Goal: Task Accomplishment & Management: Manage account settings

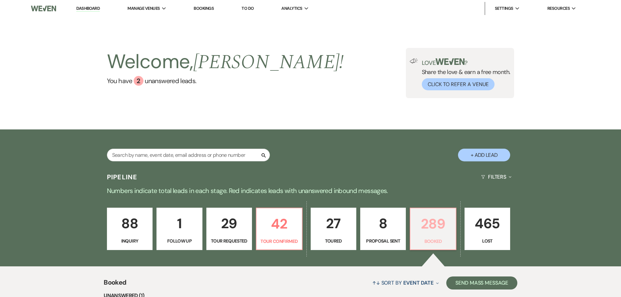
click at [433, 230] on p "289" at bounding box center [432, 224] width 37 height 22
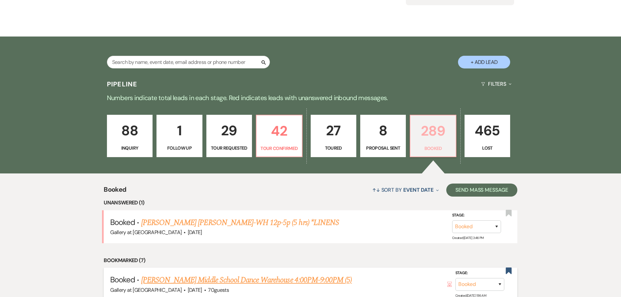
scroll to position [130, 0]
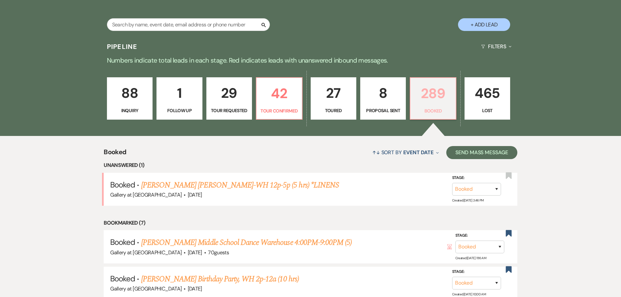
click at [430, 98] on p "289" at bounding box center [432, 93] width 37 height 22
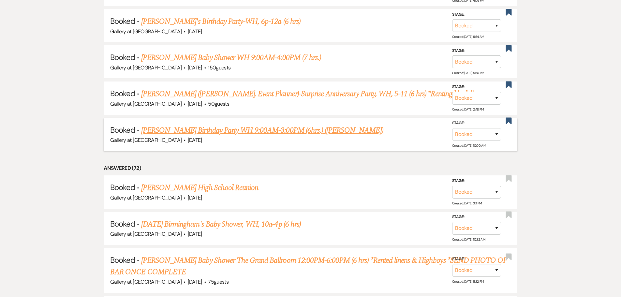
scroll to position [456, 0]
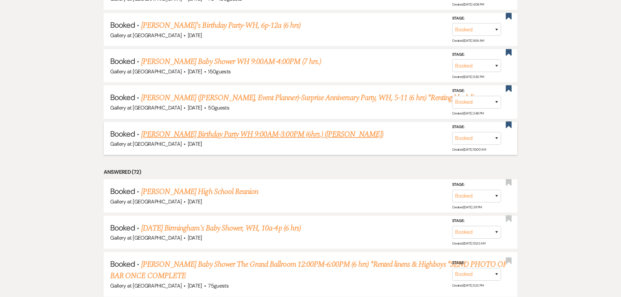
click at [310, 133] on link "[PERSON_NAME] Birthday Party WH 9:00AM-3:00PM (6hrs.) ([PERSON_NAME])" at bounding box center [262, 134] width 242 height 12
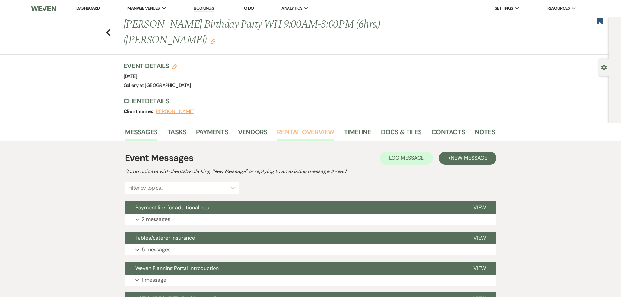
click at [296, 130] on link "Rental Overview" at bounding box center [305, 134] width 57 height 14
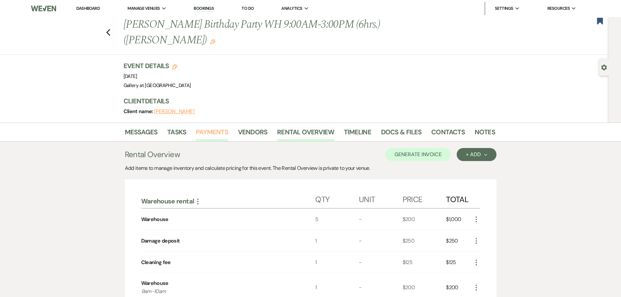
click at [212, 131] on link "Payments" at bounding box center [212, 134] width 32 height 14
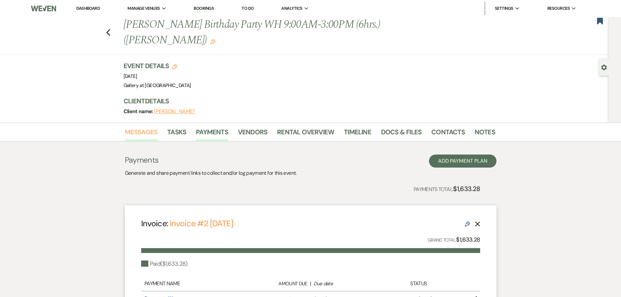
click at [131, 135] on link "Messages" at bounding box center [141, 134] width 33 height 14
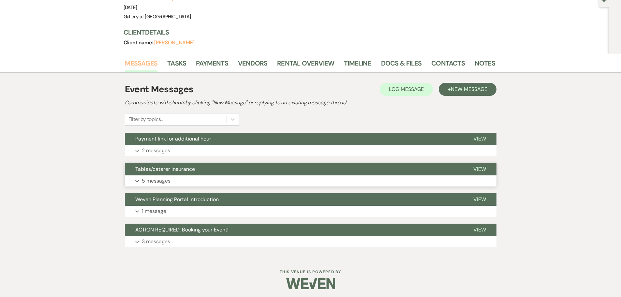
scroll to position [71, 0]
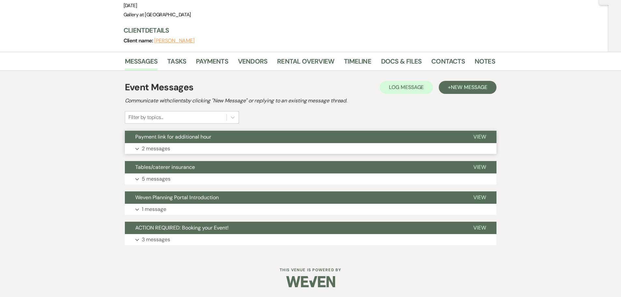
click at [201, 143] on button "Expand 2 messages" at bounding box center [311, 148] width 372 height 11
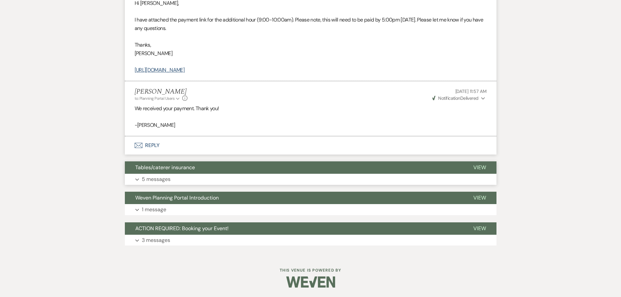
scroll to position [238, 0]
click at [185, 171] on button "Tables/caterer insurance" at bounding box center [294, 167] width 338 height 12
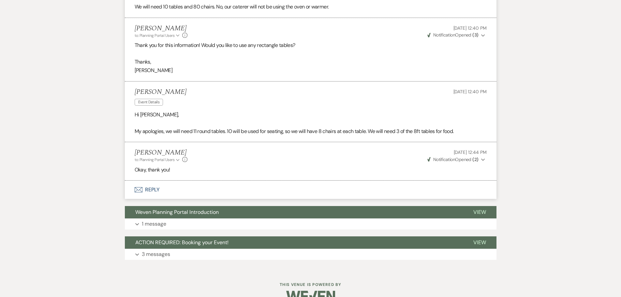
scroll to position [558, 0]
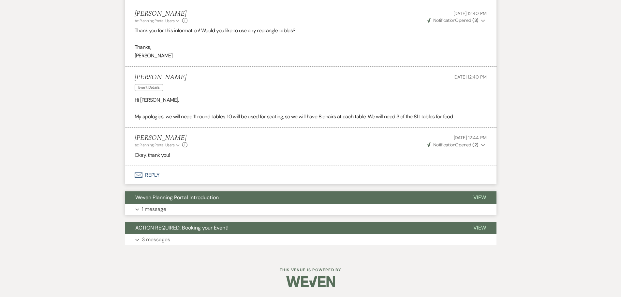
click at [157, 200] on span "Weven Planning Portal Introduction" at bounding box center [176, 197] width 83 height 7
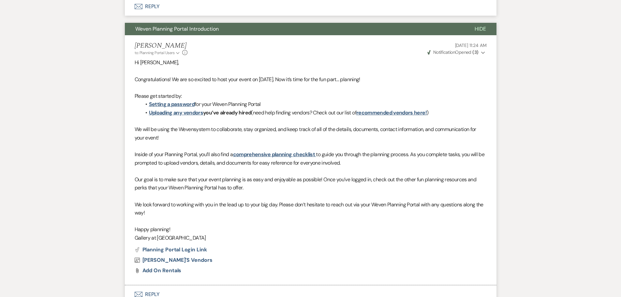
scroll to position [815, 0]
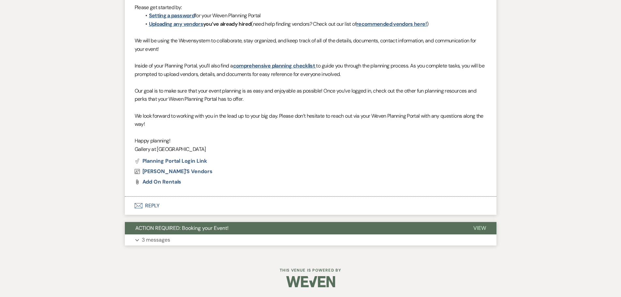
click at [206, 231] on span "ACTION REQUIRED: Booking your Event!" at bounding box center [181, 228] width 93 height 7
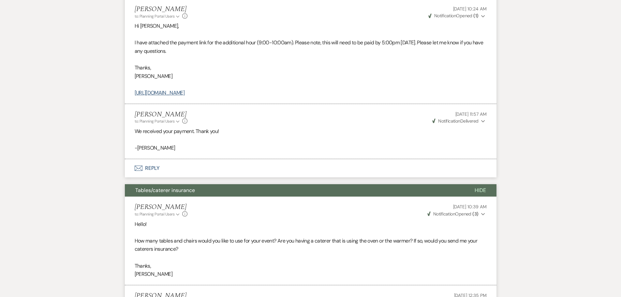
scroll to position [0, 0]
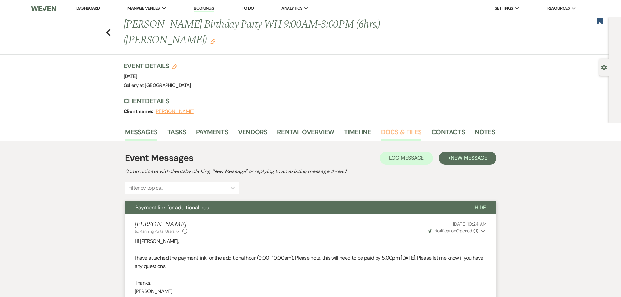
click at [387, 131] on link "Docs & Files" at bounding box center [401, 134] width 40 height 14
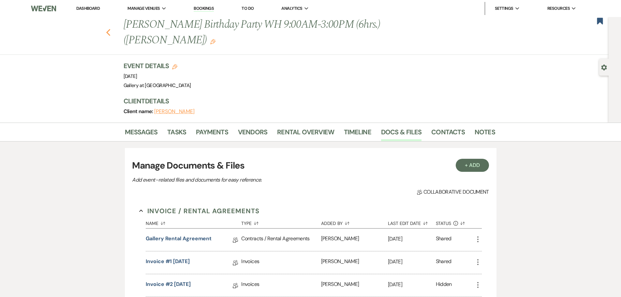
click at [109, 31] on icon "Previous" at bounding box center [108, 33] width 5 height 8
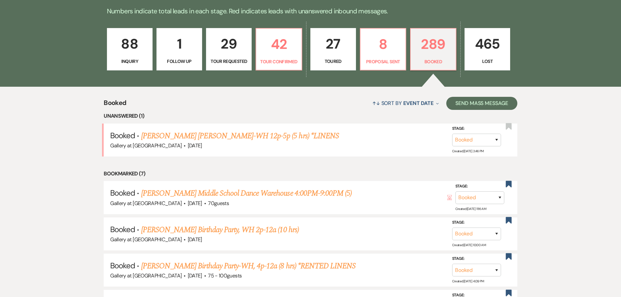
scroll to position [98, 0]
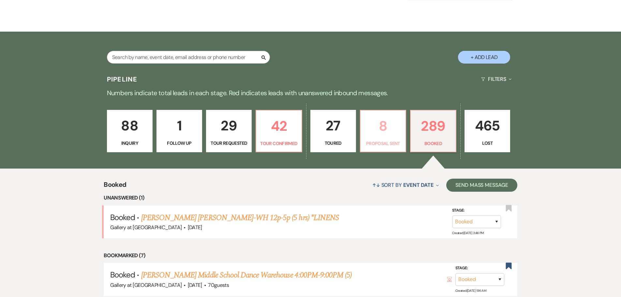
click at [384, 138] on link "8 Proposal Sent" at bounding box center [383, 131] width 46 height 42
select select "6"
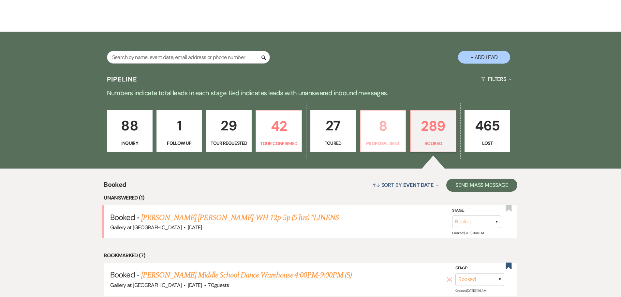
select select "6"
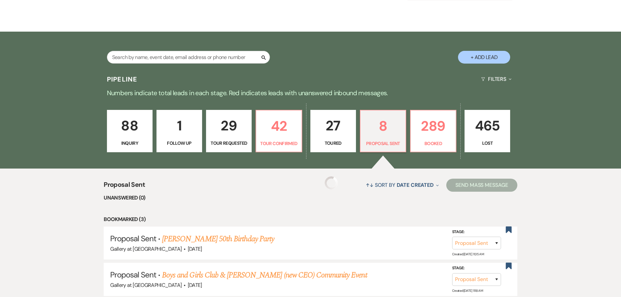
select select "6"
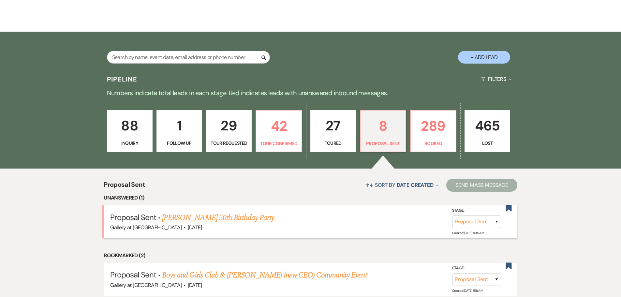
click at [244, 219] on link "[PERSON_NAME] 50th Birthday Party" at bounding box center [218, 218] width 112 height 12
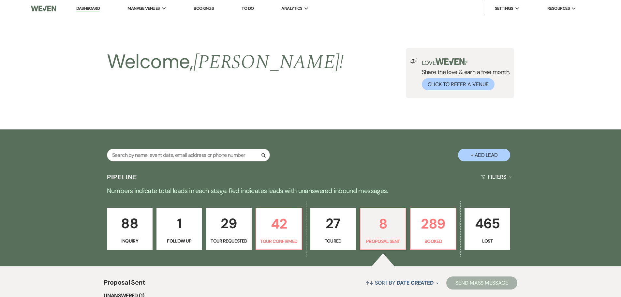
select select "6"
select select "14"
select select "13"
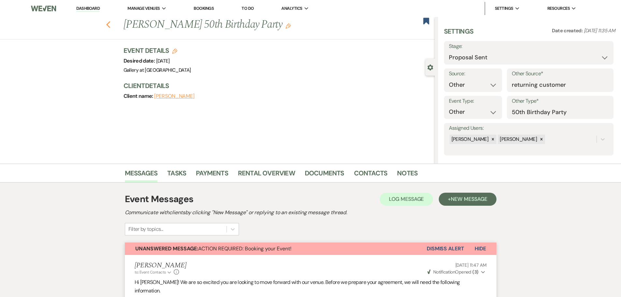
click at [110, 28] on use "button" at bounding box center [108, 24] width 4 height 7
select select "6"
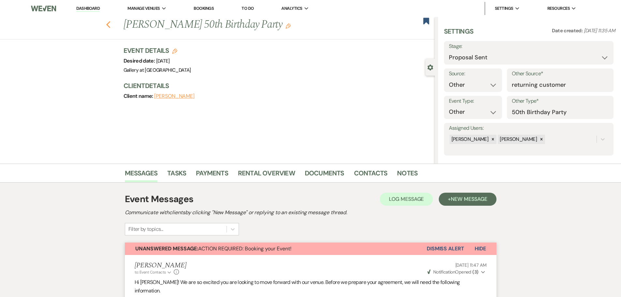
select select "6"
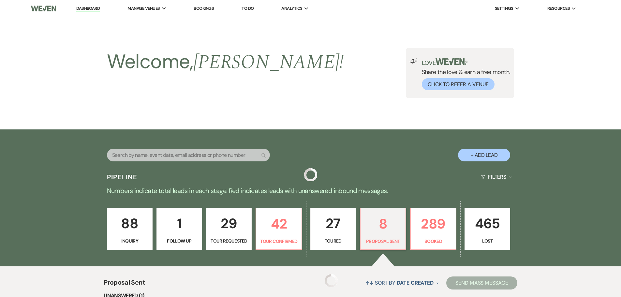
scroll to position [98, 0]
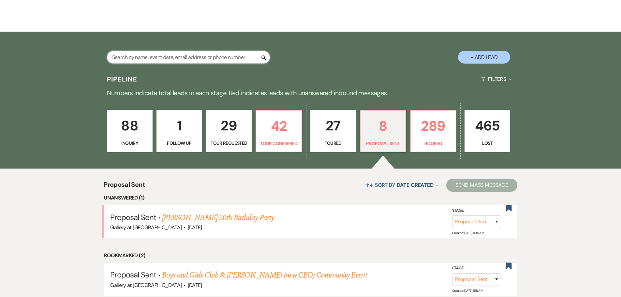
click at [148, 58] on input "text" at bounding box center [188, 57] width 163 height 13
type input "[PERSON_NAME]"
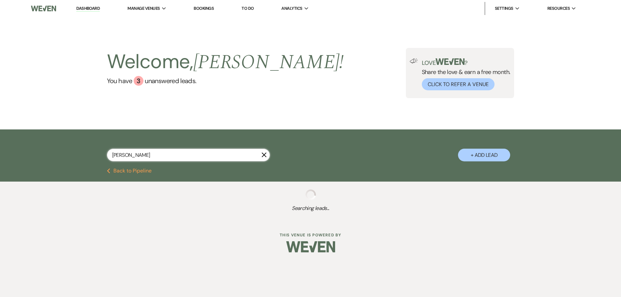
select select "6"
select select "8"
select select "4"
select select "8"
select select "5"
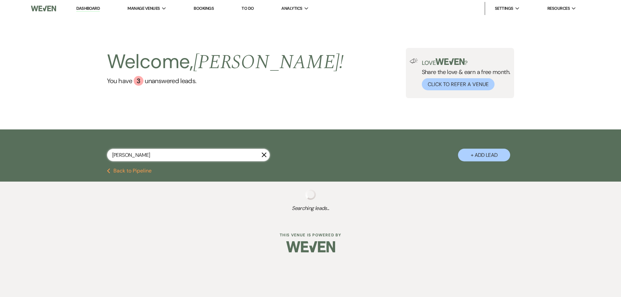
select select "8"
select select "5"
select select "8"
select select "5"
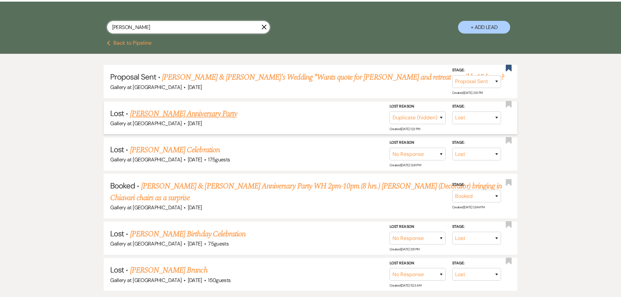
scroll to position [130, 0]
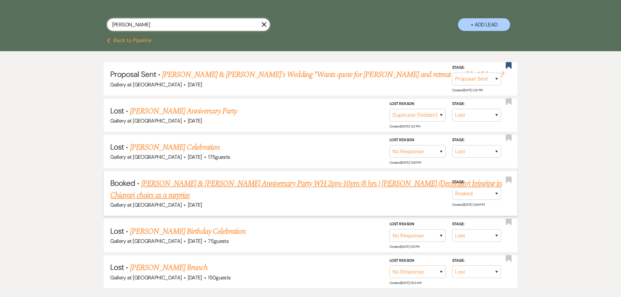
type input "[PERSON_NAME]"
click at [195, 183] on link "[PERSON_NAME] & [PERSON_NAME] Anniversary Party WH 2pm-10pm (8 hrs.) [PERSON_NA…" at bounding box center [305, 189] width 391 height 23
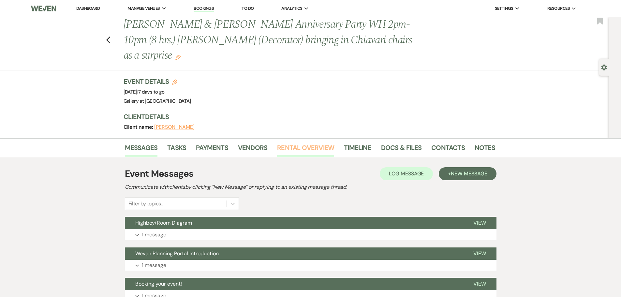
click at [305, 142] on link "Rental Overview" at bounding box center [305, 149] width 57 height 14
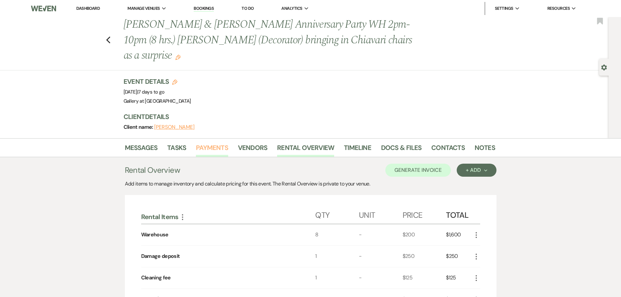
click at [213, 142] on link "Payments" at bounding box center [212, 149] width 32 height 14
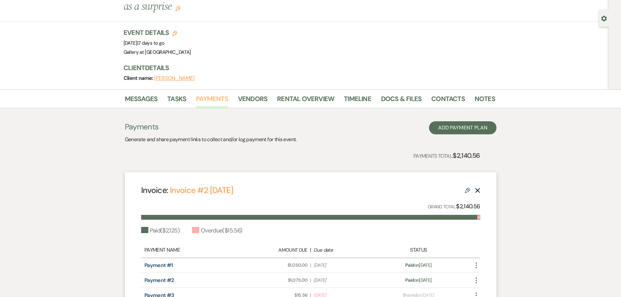
scroll to position [118, 0]
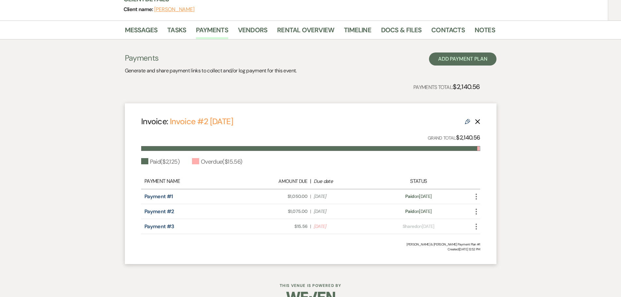
click at [477, 223] on icon "More" at bounding box center [476, 227] width 8 height 8
click at [496, 256] on button "Check [PERSON_NAME] [PERSON_NAME] as Paid" at bounding box center [505, 261] width 66 height 11
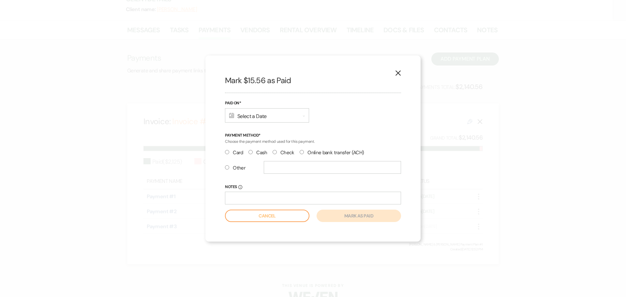
click at [232, 115] on use at bounding box center [231, 115] width 5 height 5
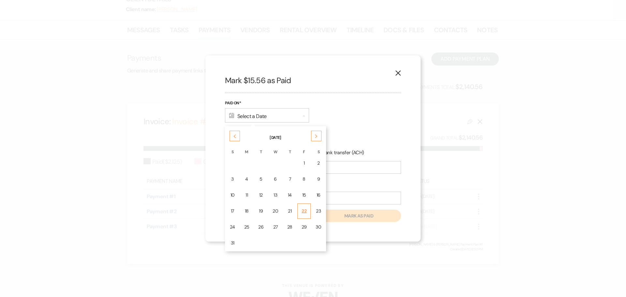
click at [304, 214] on td "22" at bounding box center [304, 210] width 14 height 15
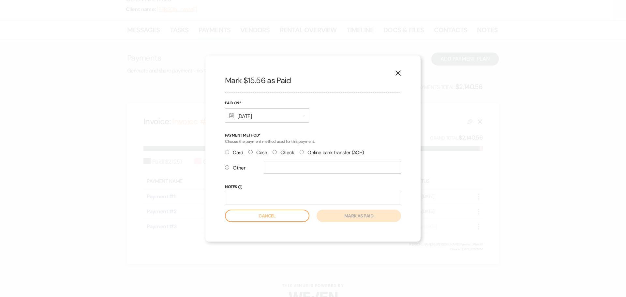
click at [232, 154] on label "Card" at bounding box center [234, 152] width 18 height 9
click at [229, 154] on input "Card" at bounding box center [227, 152] width 4 height 4
radio input "true"
click at [363, 215] on button "Mark as paid" at bounding box center [358, 216] width 84 height 12
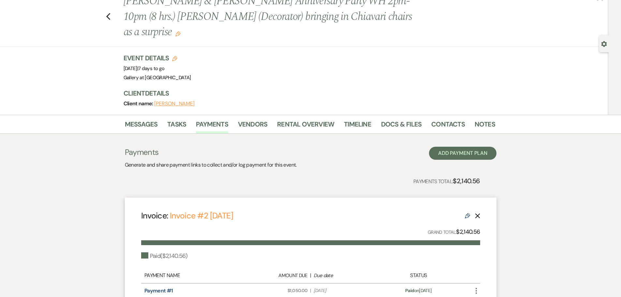
scroll to position [20, 0]
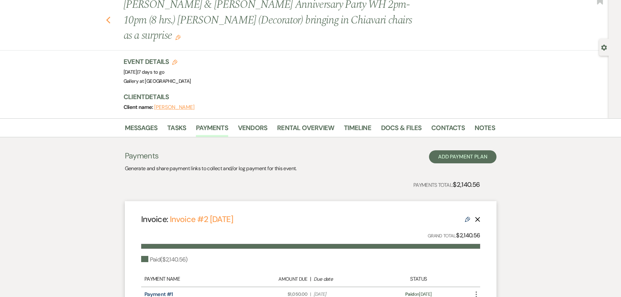
click at [110, 17] on use "button" at bounding box center [108, 20] width 4 height 7
select select "6"
select select "8"
select select "4"
select select "8"
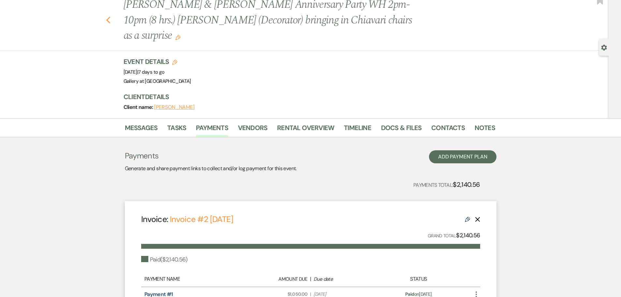
select select "5"
select select "8"
select select "5"
select select "8"
select select "5"
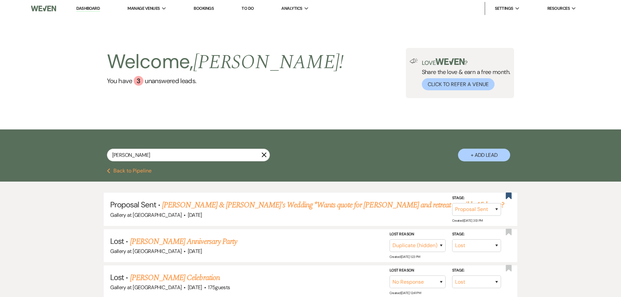
click at [265, 155] on icon "X" at bounding box center [263, 154] width 5 height 5
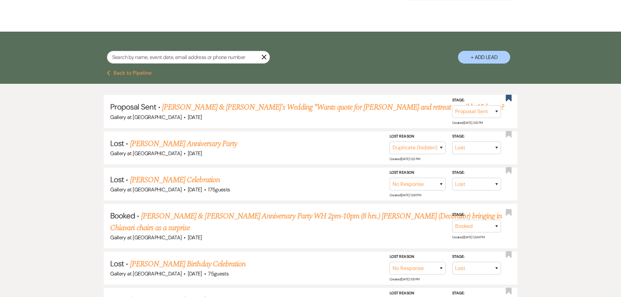
select select "6"
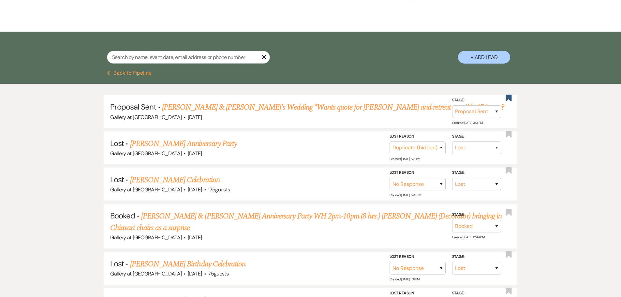
select select "6"
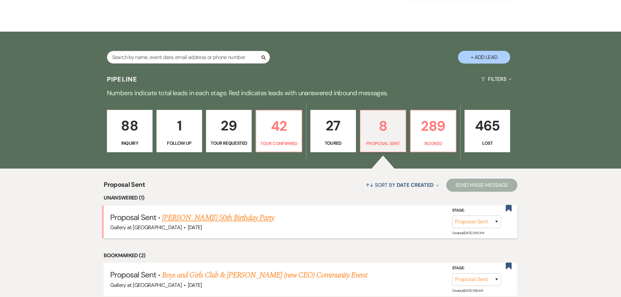
click at [236, 218] on link "[PERSON_NAME] 50th Birthday Party" at bounding box center [218, 218] width 112 height 12
select select "6"
select select "14"
select select "13"
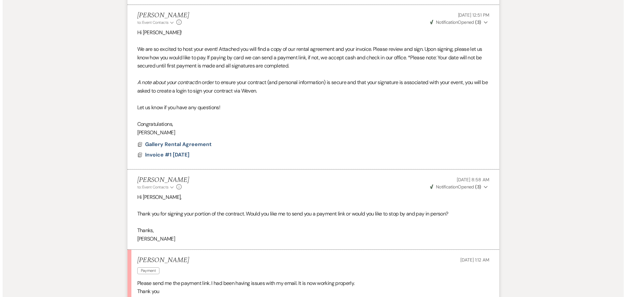
scroll to position [915, 0]
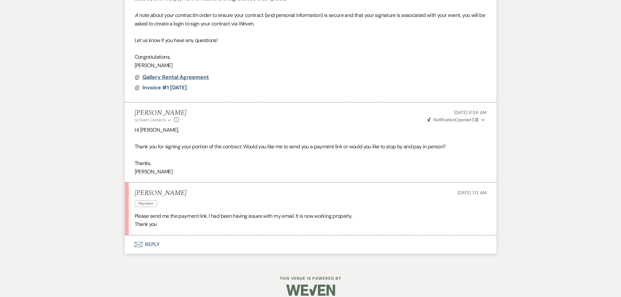
click at [154, 74] on span "Gallery Rental Agreement" at bounding box center [175, 77] width 66 height 7
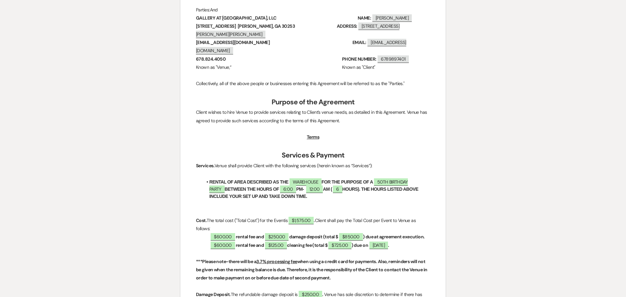
scroll to position [168, 0]
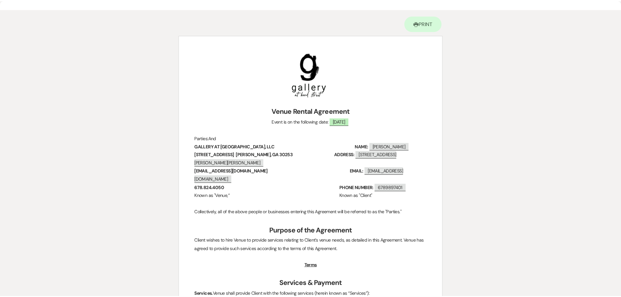
scroll to position [0, 0]
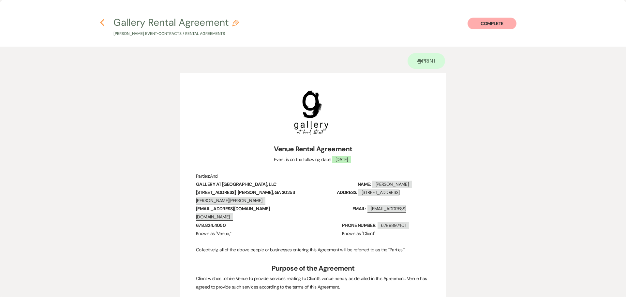
click at [100, 22] on icon "Previous" at bounding box center [102, 23] width 5 height 8
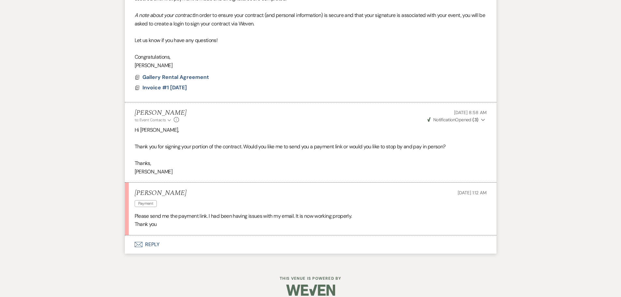
click at [152, 236] on button "Envelope Reply" at bounding box center [311, 244] width 372 height 18
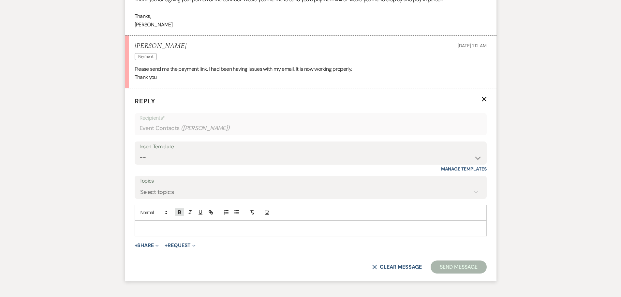
scroll to position [1063, 0]
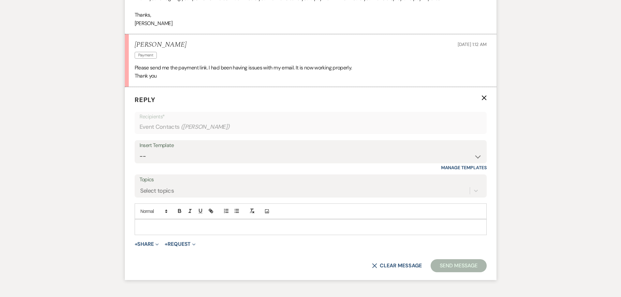
click at [164, 223] on p at bounding box center [311, 226] width 342 height 7
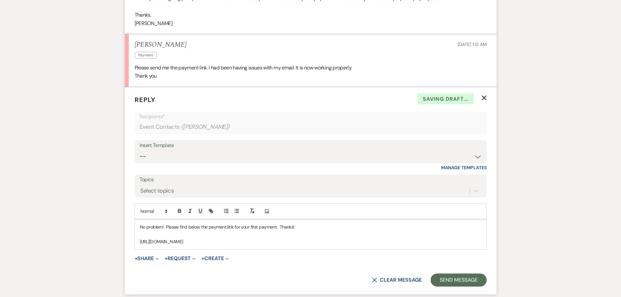
drag, startPoint x: 137, startPoint y: 232, endPoint x: 319, endPoint y: 234, distance: 181.6
click at [319, 234] on div "No problem! Please find below the payment link for your first payment. Thanks! …" at bounding box center [310, 234] width 351 height 30
click at [208, 208] on icon "button" at bounding box center [211, 211] width 6 height 6
type input "[URL][DOMAIN_NAME]"
click at [270, 252] on link at bounding box center [264, 254] width 14 height 5
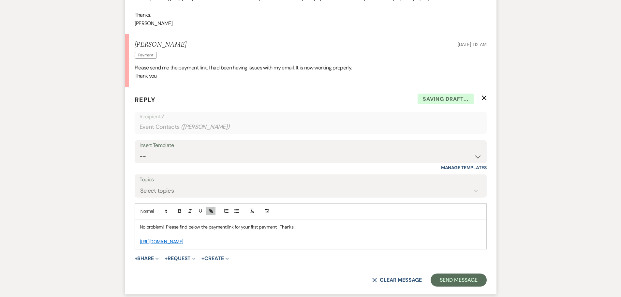
click at [318, 238] on p "[URL][DOMAIN_NAME]" at bounding box center [311, 241] width 342 height 7
click at [183, 239] on link "[URL][DOMAIN_NAME]" at bounding box center [161, 242] width 43 height 6
click at [229, 250] on link "[URL][DOMAIN_NAME]" at bounding box center [208, 254] width 41 height 8
click at [353, 238] on p "[URL][DOMAIN_NAME]" at bounding box center [311, 241] width 342 height 7
click at [468, 273] on button "Send Message" at bounding box center [459, 279] width 56 height 13
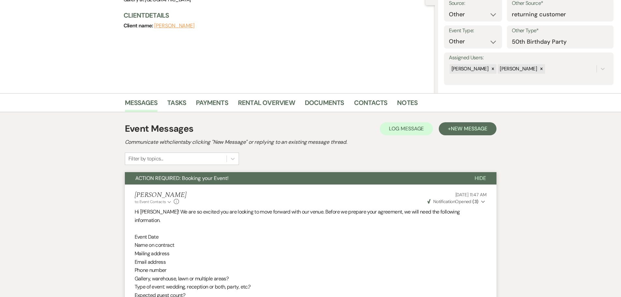
scroll to position [0, 0]
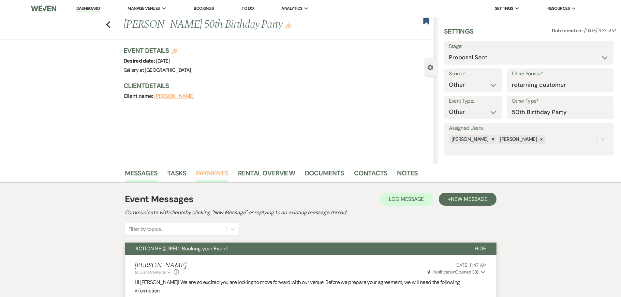
click at [210, 172] on link "Payments" at bounding box center [212, 175] width 32 height 14
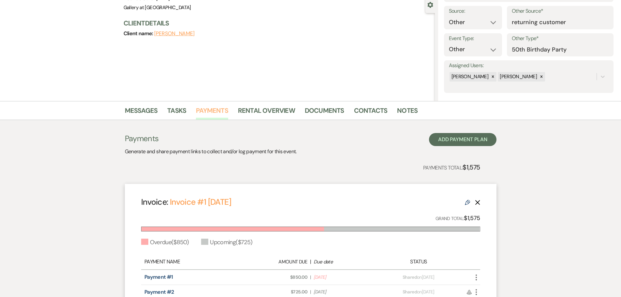
scroll to position [144, 0]
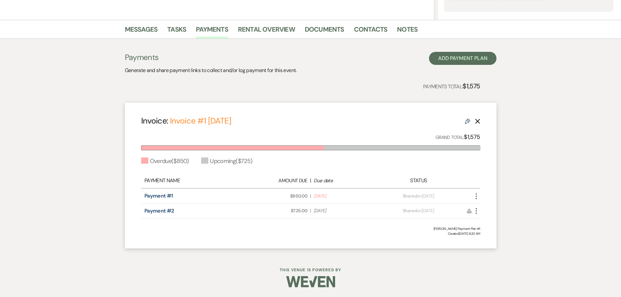
click at [476, 198] on icon "More" at bounding box center [476, 196] width 8 height 8
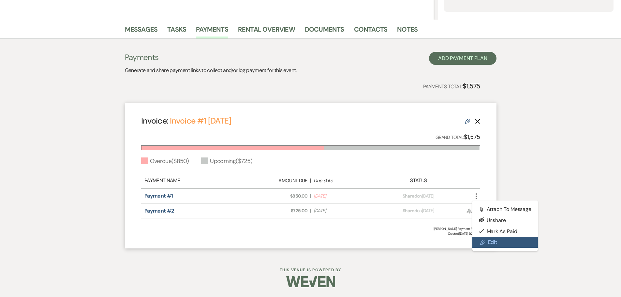
click at [488, 242] on link "Pencil Edit" at bounding box center [505, 242] width 66 height 11
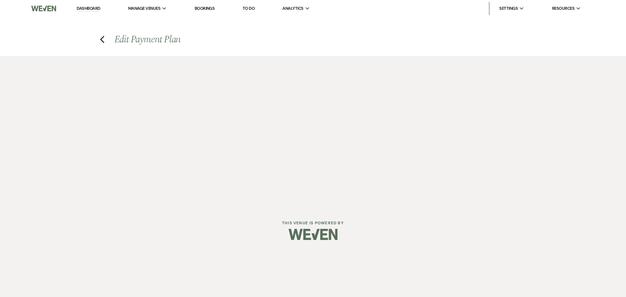
select select "27643"
select select "2"
select select "flat"
select select "true"
select select "2"
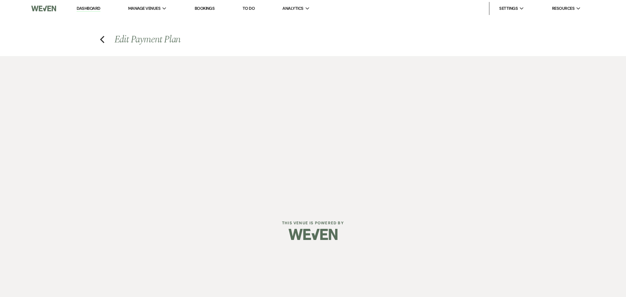
select select "flat"
select select "true"
select select "both"
select select "weeks"
select select "both"
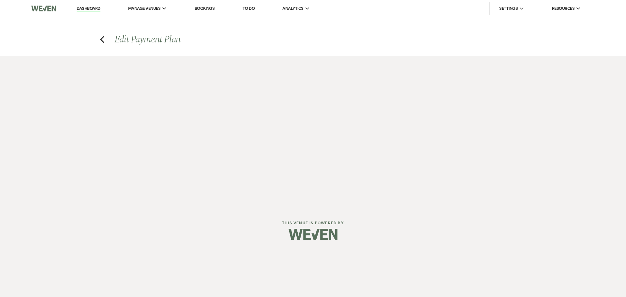
select select "weeks"
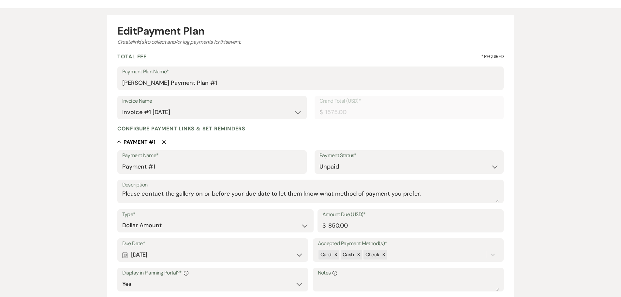
scroll to position [130, 0]
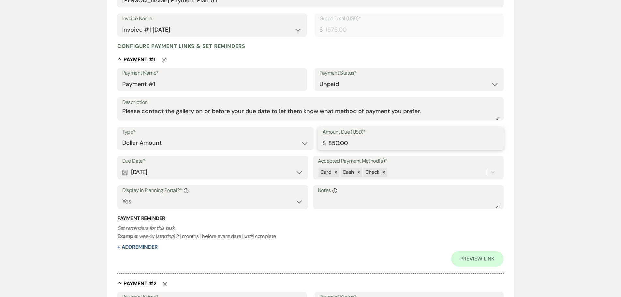
drag, startPoint x: 356, startPoint y: 145, endPoint x: 311, endPoint y: 144, distance: 45.6
click at [311, 144] on div "Type* Dollar Amount Percentage of Grand Total Amount Due (USD)* $ 850.00" at bounding box center [310, 141] width 387 height 29
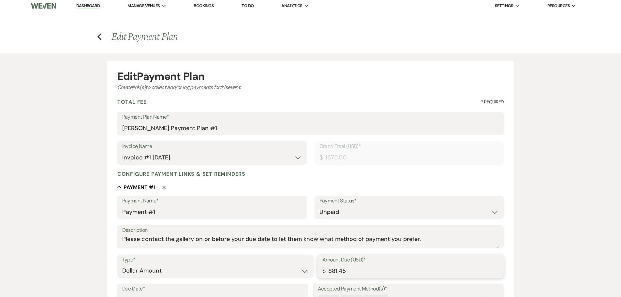
scroll to position [0, 0]
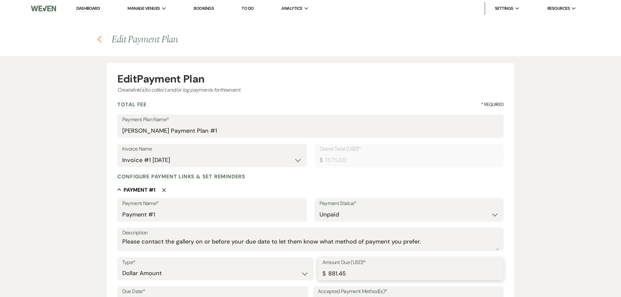
type input "881.45"
click at [100, 41] on use "button" at bounding box center [99, 39] width 4 height 7
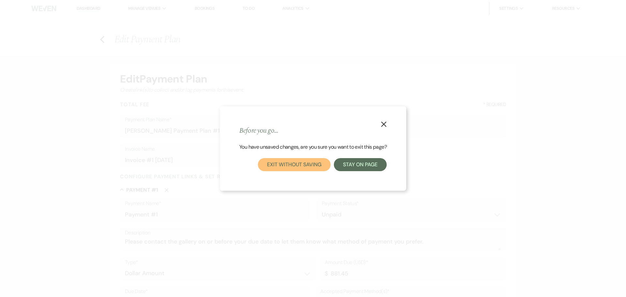
click at [319, 163] on button "Exit without saving" at bounding box center [294, 164] width 72 height 13
select select "6"
select select "14"
select select "13"
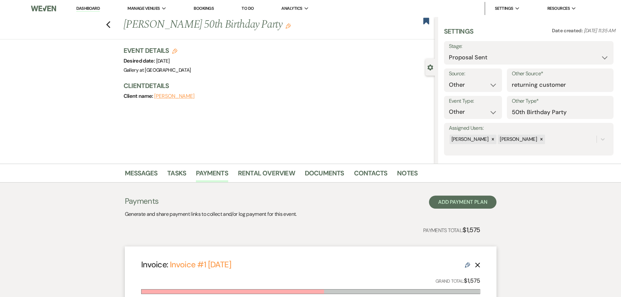
click at [272, 167] on li "Rental Overview" at bounding box center [271, 175] width 67 height 16
click at [272, 171] on link "Rental Overview" at bounding box center [266, 175] width 57 height 14
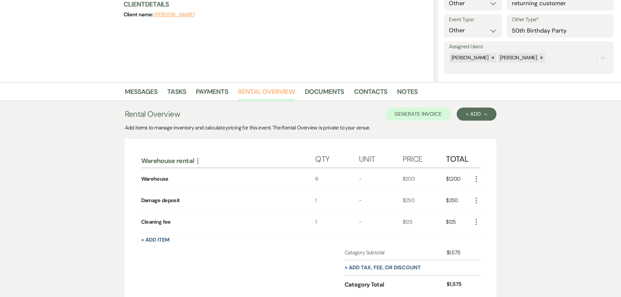
scroll to position [163, 0]
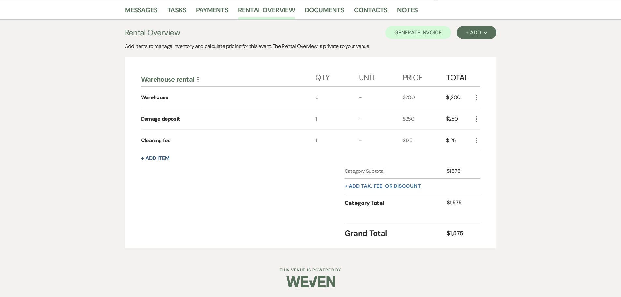
click at [403, 184] on button "+ Add tax, fee, or discount" at bounding box center [383, 186] width 76 height 5
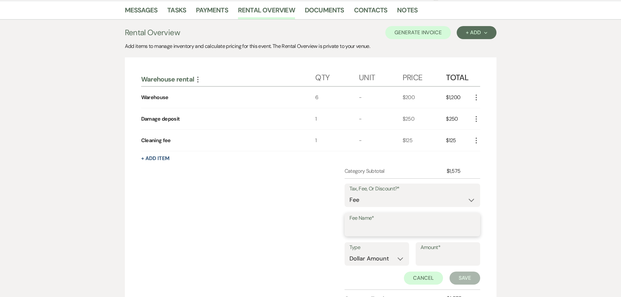
click at [382, 225] on input "Fee Name*" at bounding box center [412, 229] width 126 height 13
type input "card fee for pmt #1"
click at [434, 256] on input "Amount*" at bounding box center [447, 258] width 55 height 13
type input "31.45"
click at [461, 278] on button "Save" at bounding box center [464, 278] width 31 height 13
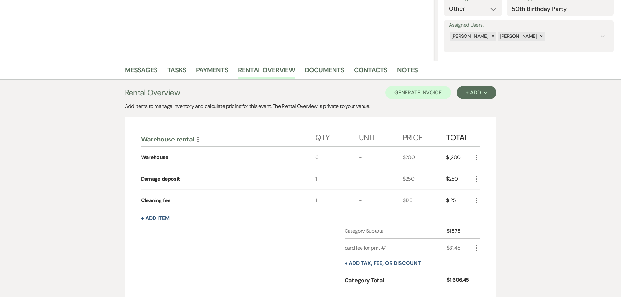
scroll to position [98, 0]
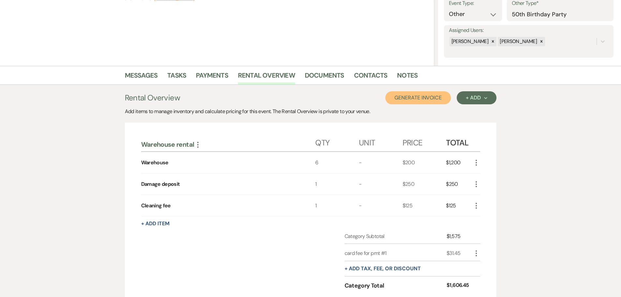
click at [412, 96] on button "Generate Invoice" at bounding box center [418, 97] width 66 height 13
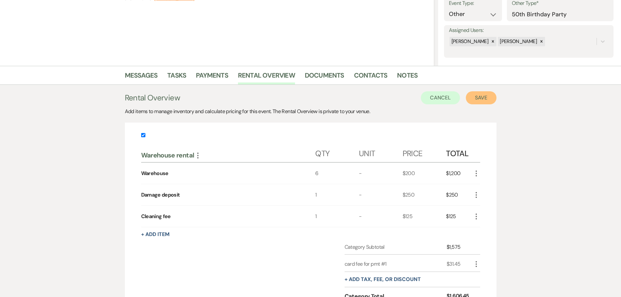
click at [487, 92] on button "Save" at bounding box center [481, 97] width 31 height 13
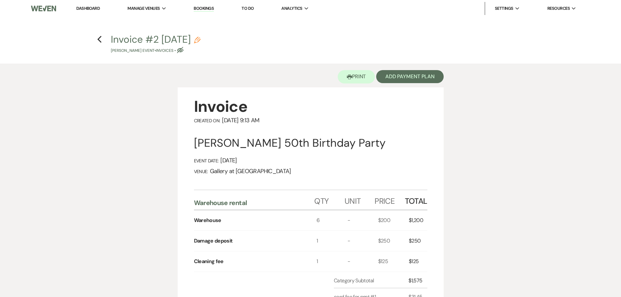
click at [398, 68] on div "Printer Print Add Payment Plan" at bounding box center [311, 76] width 266 height 24
click at [398, 75] on button "Add Payment Plan" at bounding box center [409, 76] width 67 height 13
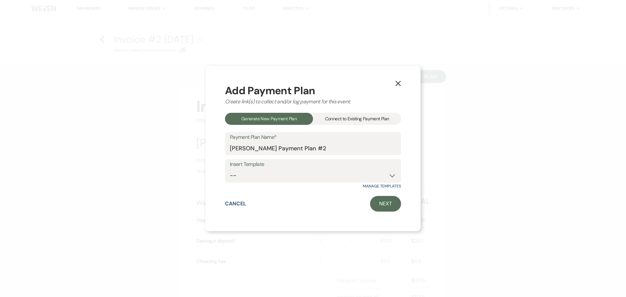
click at [352, 119] on div "Connect to Existing Payment Plan" at bounding box center [357, 119] width 88 height 12
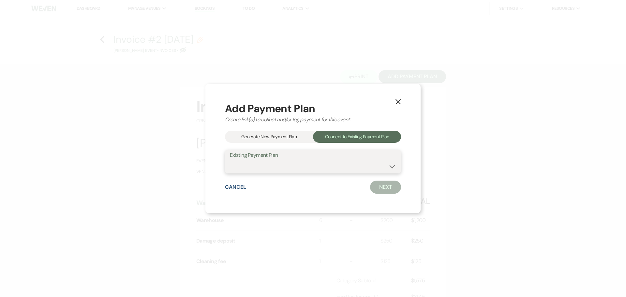
click at [284, 163] on select "[PERSON_NAME] Payment Plan #1" at bounding box center [313, 166] width 166 height 13
select select "24858"
click at [230, 160] on select "[PERSON_NAME] Payment Plan #1" at bounding box center [313, 166] width 166 height 13
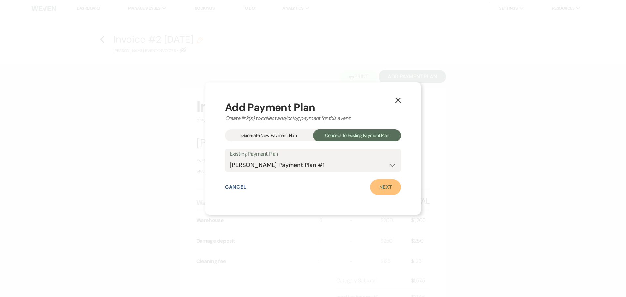
drag, startPoint x: 389, startPoint y: 183, endPoint x: 385, endPoint y: 187, distance: 5.3
click at [389, 183] on link "Next" at bounding box center [385, 187] width 31 height 16
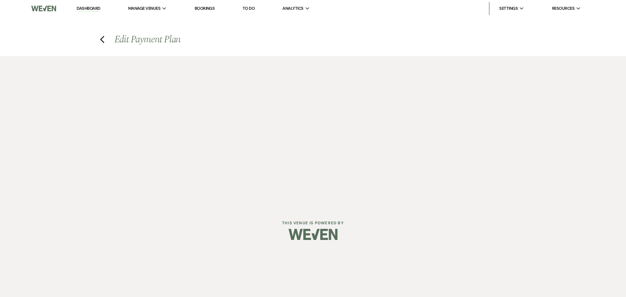
select select "27786"
select select "2"
select select "flat"
select select "true"
select select "2"
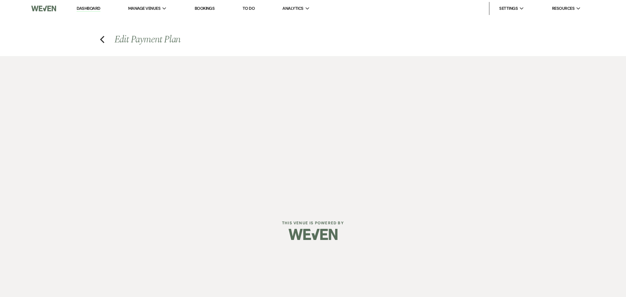
select select "flat"
select select "true"
select select "both"
select select "weeks"
select select "both"
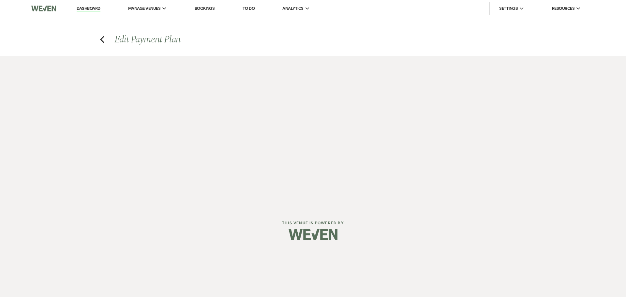
select select "weeks"
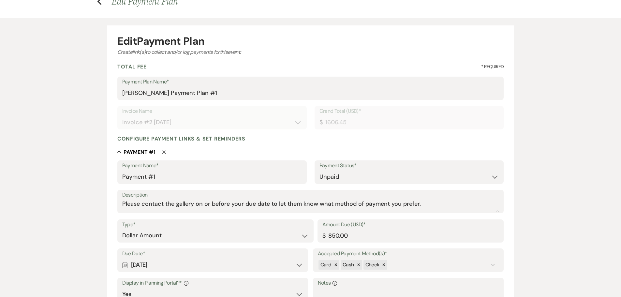
scroll to position [130, 0]
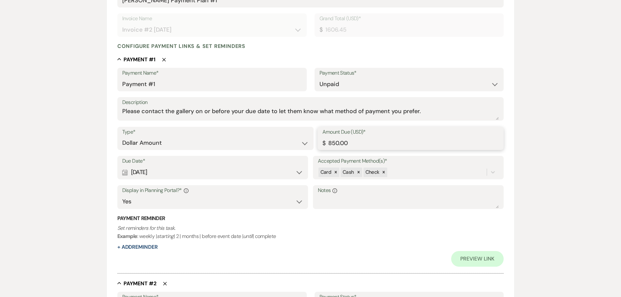
drag, startPoint x: 351, startPoint y: 141, endPoint x: 298, endPoint y: 155, distance: 55.1
click at [298, 155] on div "Type* Dollar Amount Percentage of Grand Total Amount Due (USD)* $ 850.00" at bounding box center [310, 141] width 387 height 29
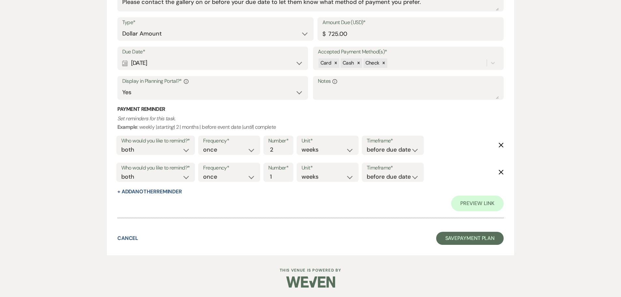
scroll to position [464, 0]
type input "881.45"
click at [470, 238] on button "Save Payment Plan" at bounding box center [470, 237] width 68 height 13
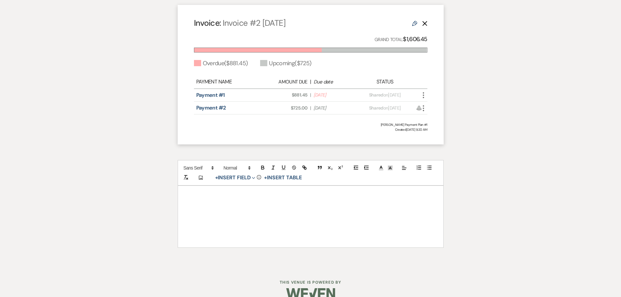
scroll to position [393, 0]
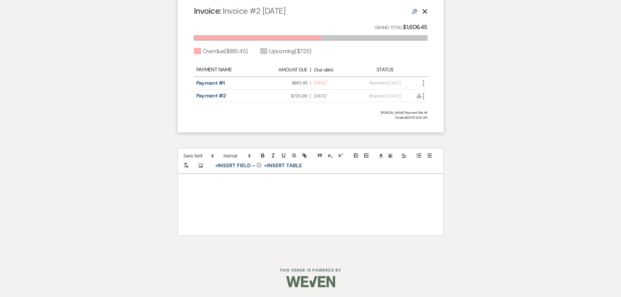
click at [423, 84] on icon "More" at bounding box center [423, 83] width 8 height 8
click at [439, 133] on link "Pencil Edit" at bounding box center [452, 129] width 66 height 11
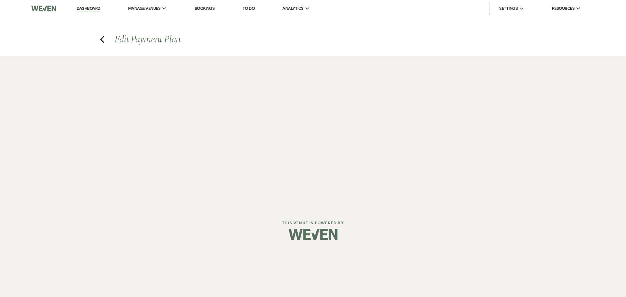
select select "27786"
select select "2"
select select "flat"
select select "true"
select select "2"
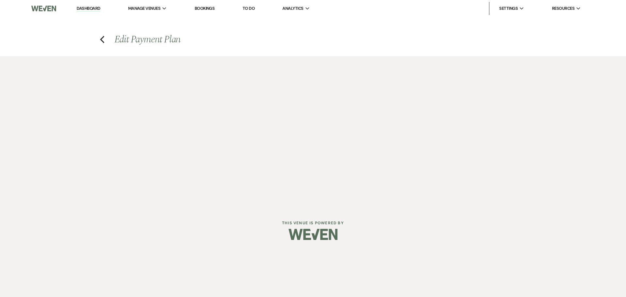
select select "flat"
select select "true"
select select "both"
select select "weeks"
select select "both"
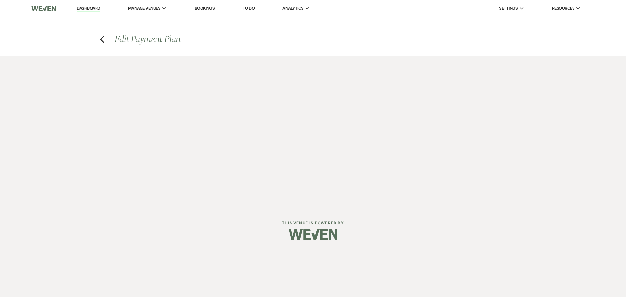
select select "weeks"
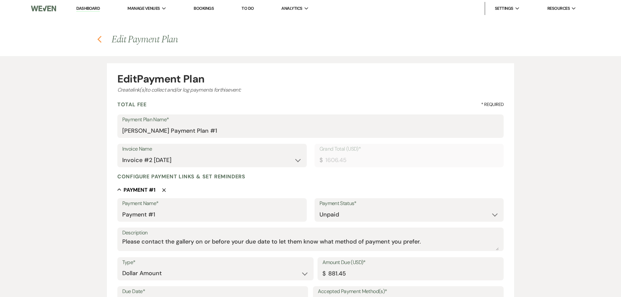
click at [99, 39] on icon "Previous" at bounding box center [99, 40] width 5 height 8
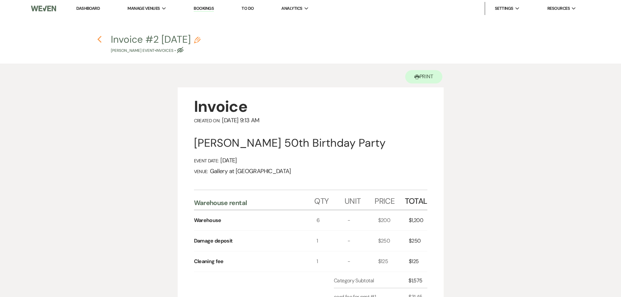
click at [99, 41] on use "button" at bounding box center [99, 39] width 4 height 7
select select "6"
select select "14"
select select "13"
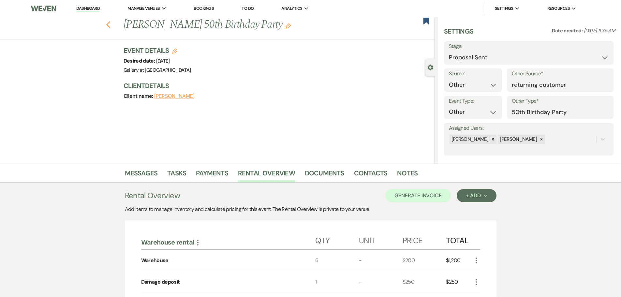
click at [110, 27] on use "button" at bounding box center [108, 24] width 4 height 7
select select "6"
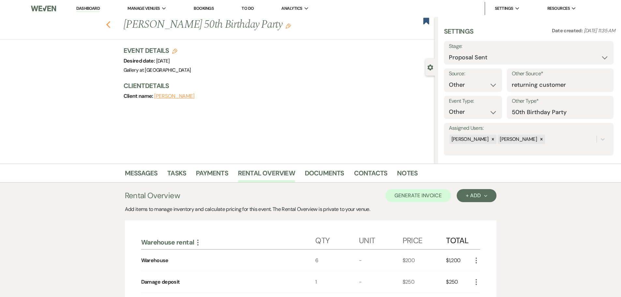
select select "6"
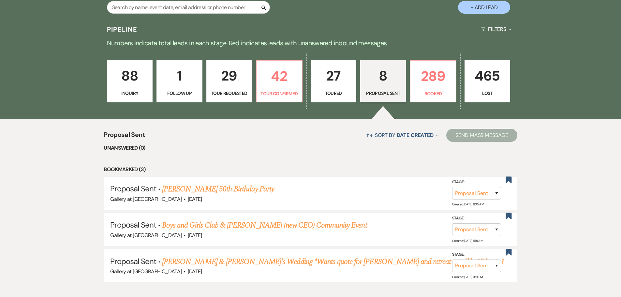
scroll to position [228, 0]
